Goal: Check status: Check status

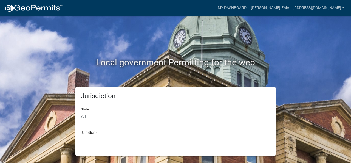
click at [95, 115] on select "All [US_STATE] [US_STATE] [US_STATE] [US_STATE] [US_STATE] [US_STATE] [US_STATE…" at bounding box center [175, 116] width 189 height 11
select select "[US_STATE]"
click at [81, 111] on select "All [US_STATE] [US_STATE] [US_STATE] [US_STATE] [US_STATE] [US_STATE] [US_STATE…" at bounding box center [175, 116] width 189 height 11
click at [95, 131] on div "Jurisdiction [GEOGRAPHIC_DATA], [US_STATE] [GEOGRAPHIC_DATA], [US_STATE] [GEOGR…" at bounding box center [175, 135] width 189 height 19
click at [98, 129] on div "Jurisdiction [GEOGRAPHIC_DATA], [US_STATE] [GEOGRAPHIC_DATA], [US_STATE] [GEOGR…" at bounding box center [175, 135] width 189 height 19
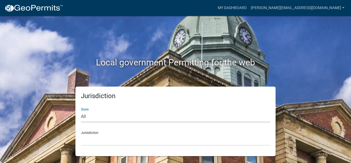
click at [118, 114] on select "All [US_STATE] [US_STATE] [US_STATE] [US_STATE] [US_STATE] [US_STATE] [US_STATE…" at bounding box center [175, 116] width 189 height 11
click at [249, 8] on link "My Dashboard" at bounding box center [231, 8] width 33 height 10
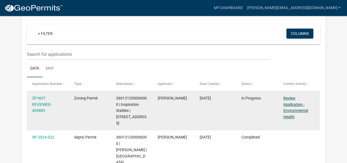
scroll to position [45, 0]
click at [295, 105] on link "Review Application - Environmental Health" at bounding box center [295, 107] width 25 height 23
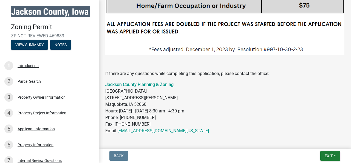
scroll to position [1088, 0]
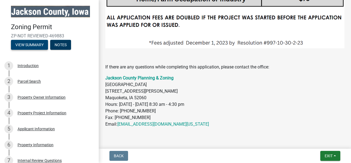
click at [32, 44] on button "View Summary" at bounding box center [29, 45] width 37 height 10
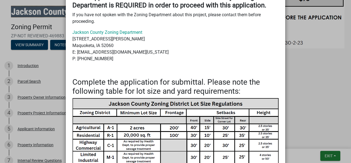
scroll to position [0, 0]
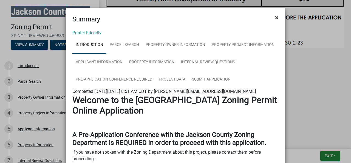
click at [275, 18] on span "×" at bounding box center [277, 18] width 4 height 8
